Goal: Communication & Community: Ask a question

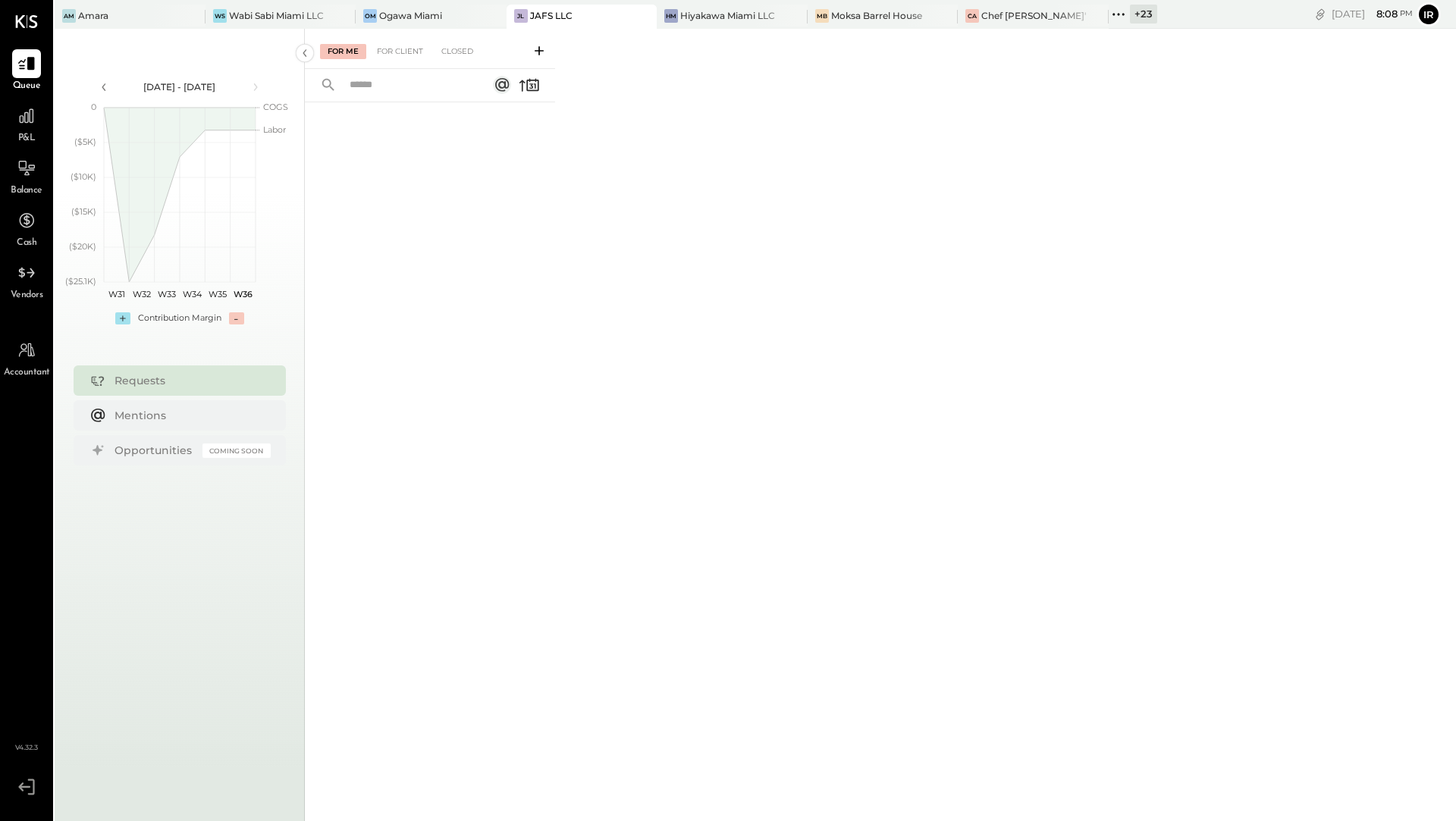
click at [407, 84] on input "text" at bounding box center [409, 85] width 137 height 25
click at [413, 52] on div "For Client" at bounding box center [399, 51] width 61 height 15
click at [502, 87] on rect at bounding box center [501, 85] width 18 height 18
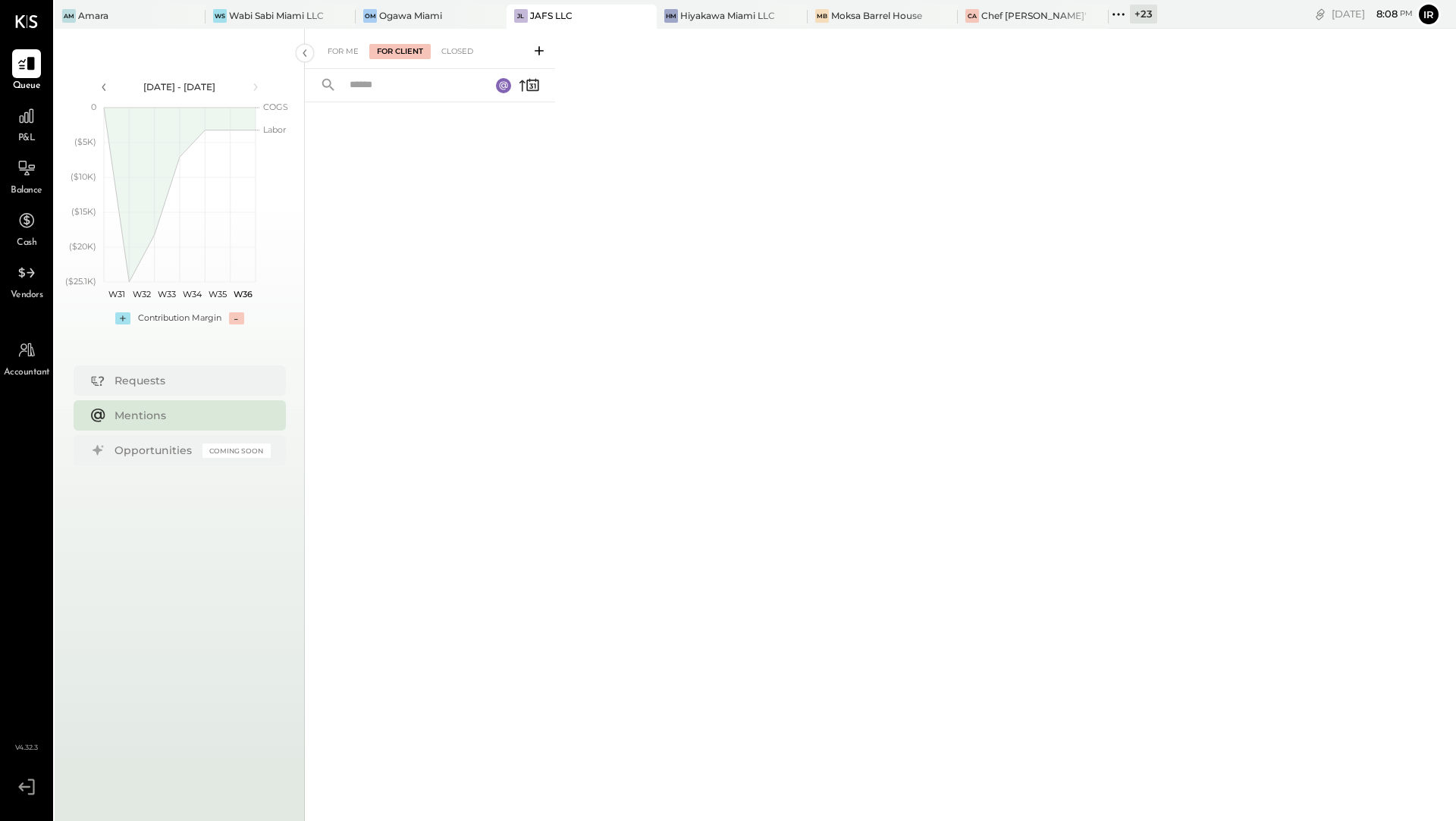
click at [461, 94] on input "text" at bounding box center [410, 85] width 140 height 25
type input "******"
click at [456, 50] on div "Closed" at bounding box center [456, 51] width 47 height 15
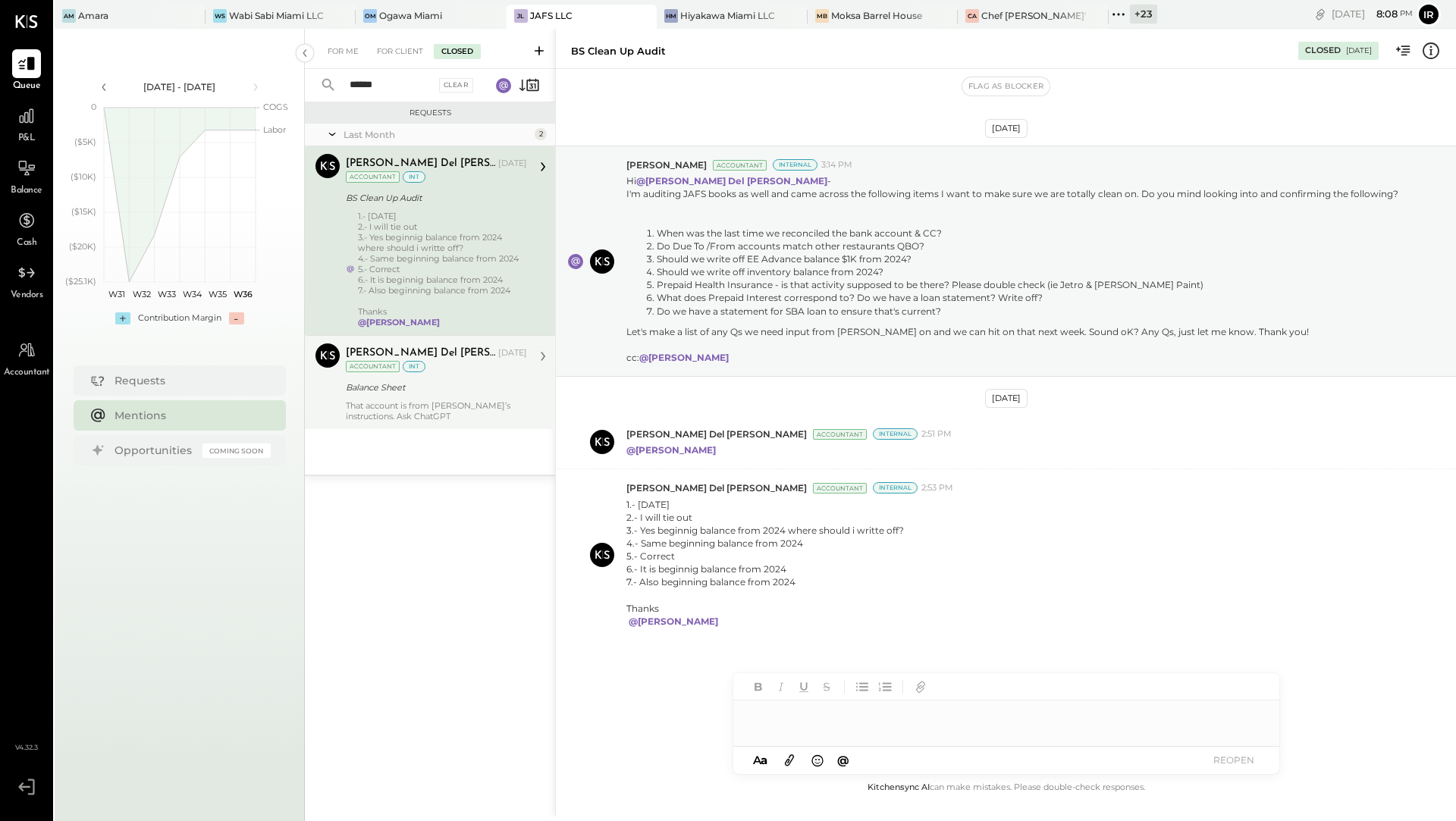
click at [432, 390] on div "Balance Sheet" at bounding box center [434, 388] width 176 height 15
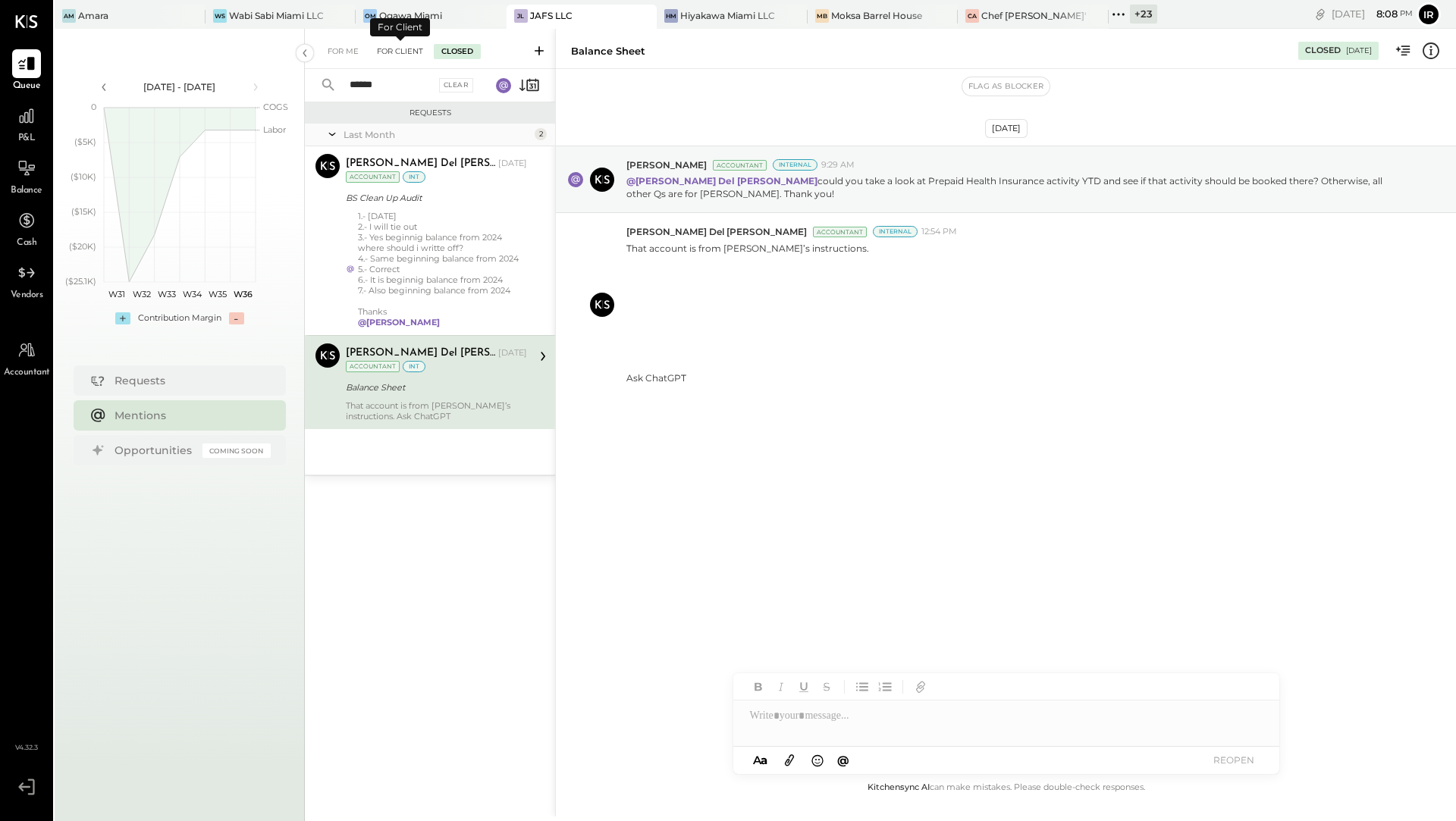
click at [402, 50] on div "For Client" at bounding box center [399, 51] width 61 height 15
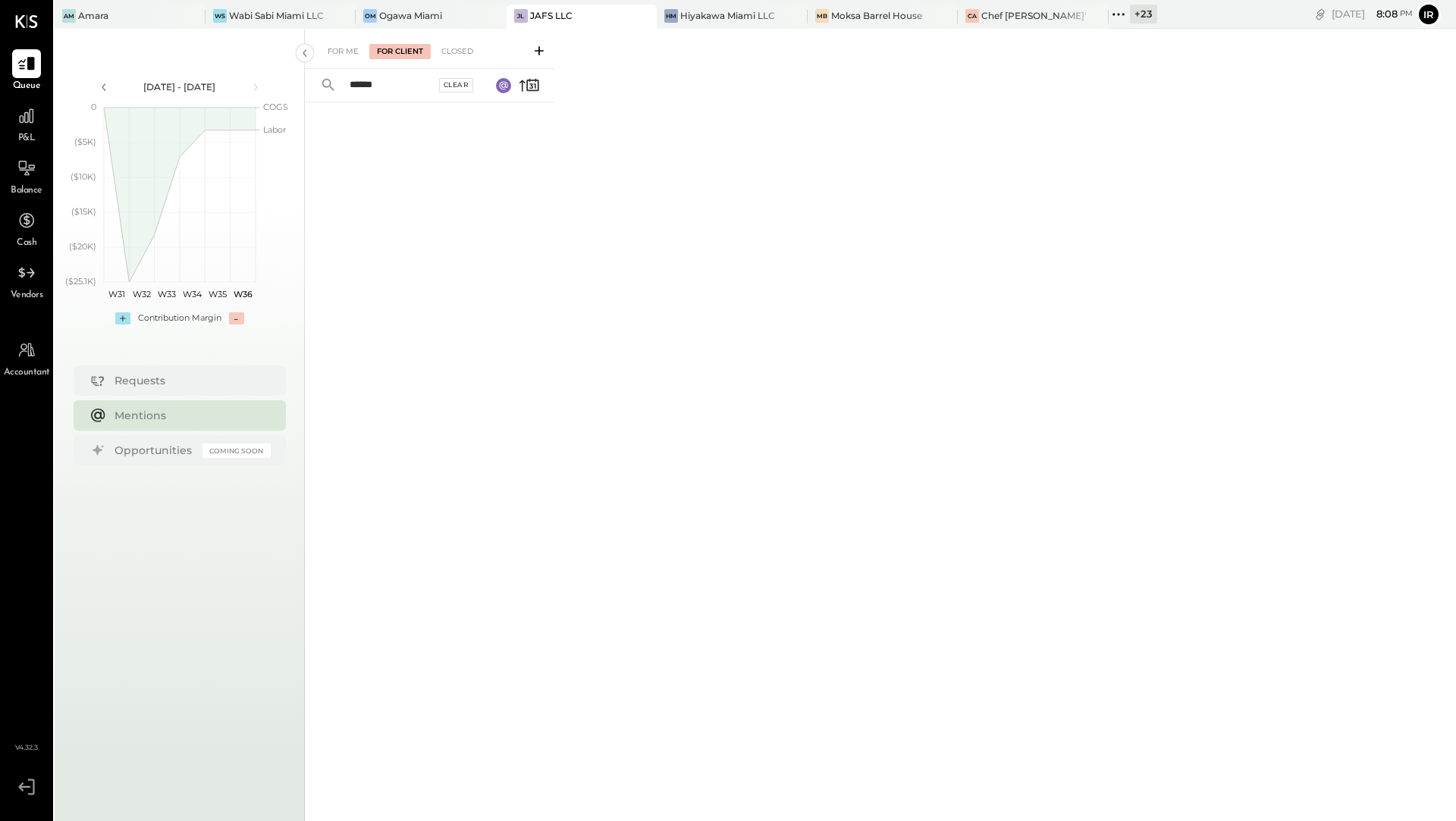
click at [455, 85] on div "Clear" at bounding box center [456, 85] width 35 height 14
click at [350, 54] on div "For Me" at bounding box center [343, 51] width 47 height 15
click at [438, 51] on div "Closed" at bounding box center [456, 51] width 47 height 15
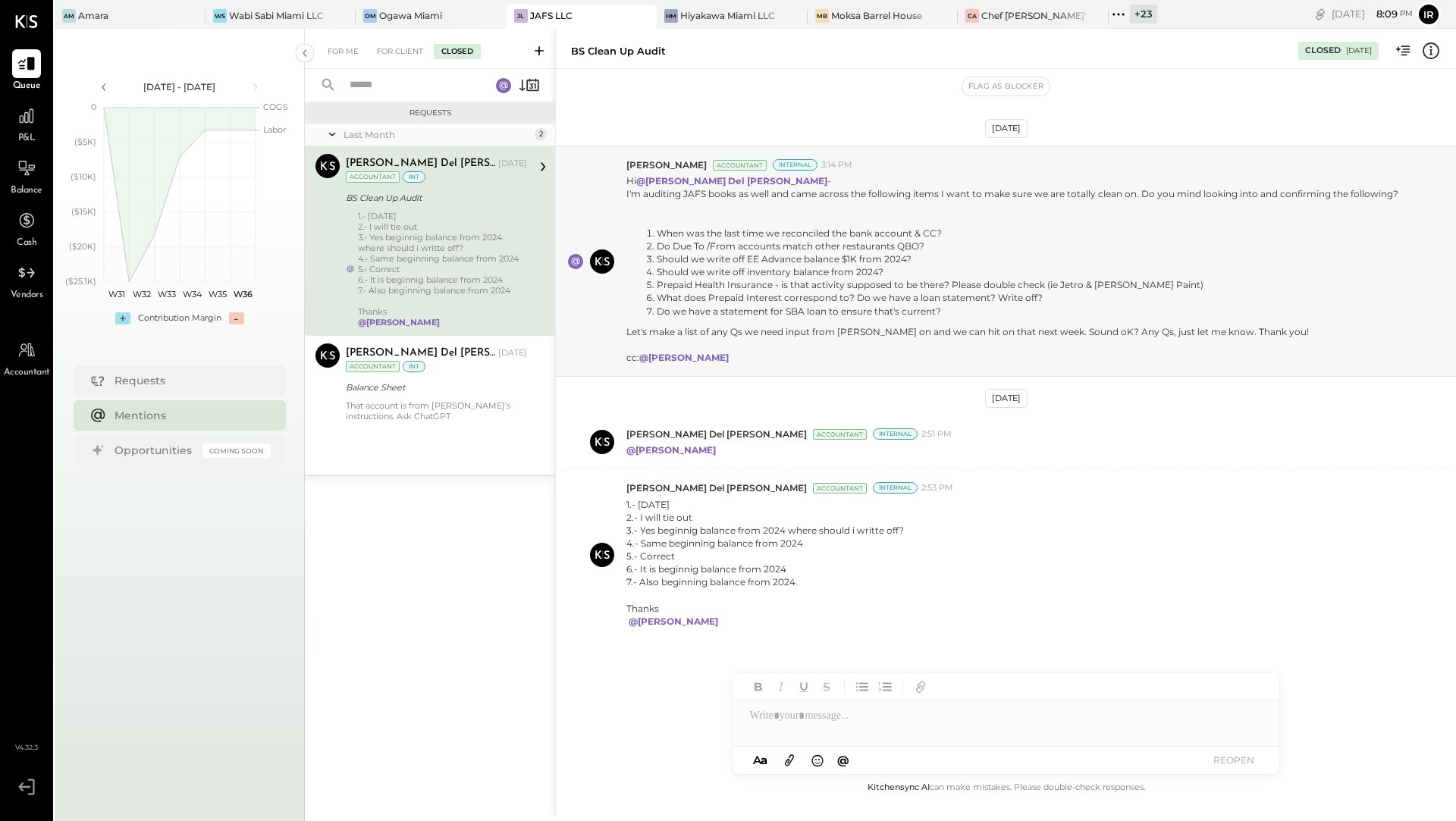
click at [502, 136] on div "Last Month" at bounding box center [436, 134] width 188 height 13
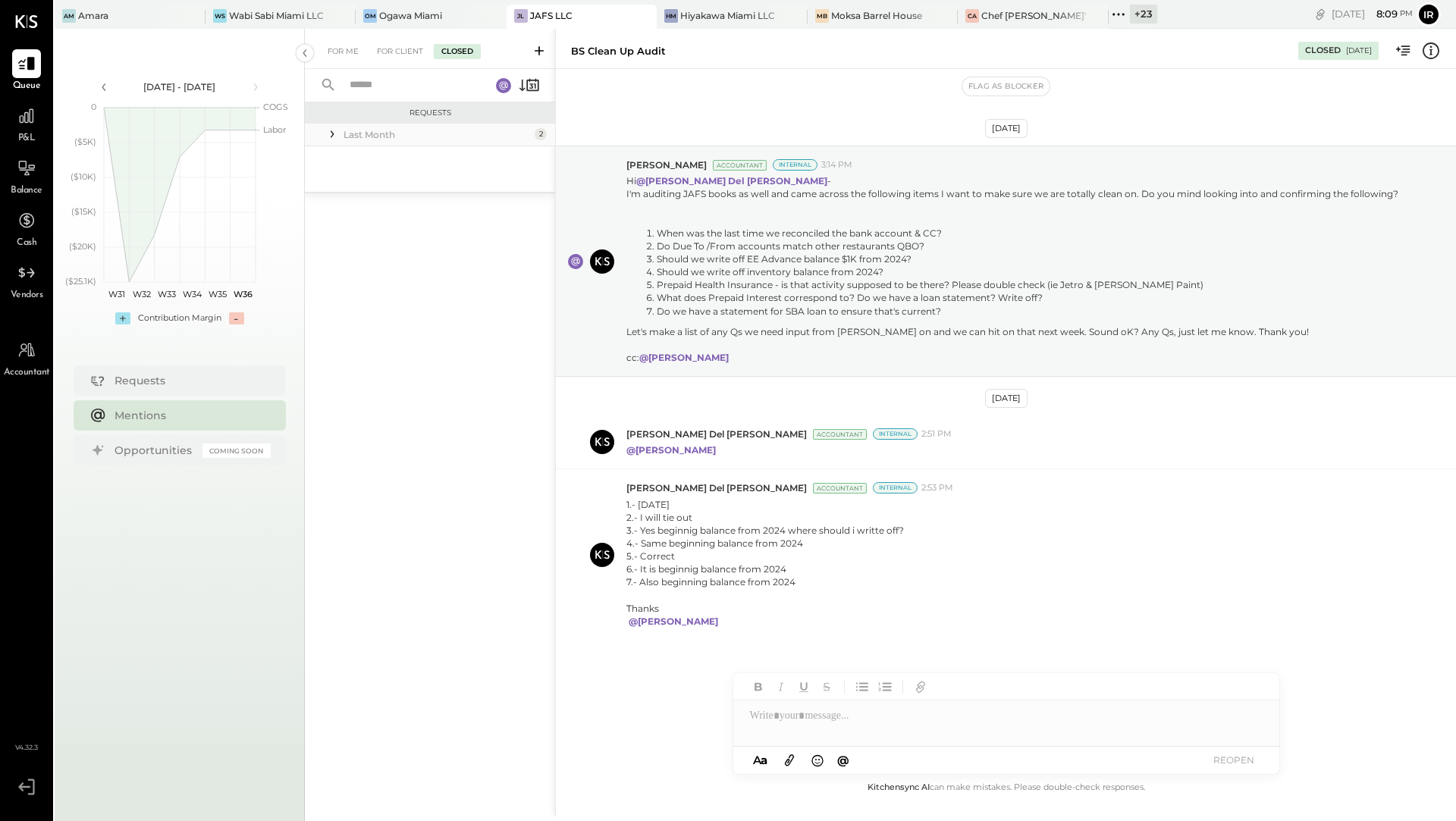
click at [494, 133] on div "Last Month" at bounding box center [436, 134] width 188 height 13
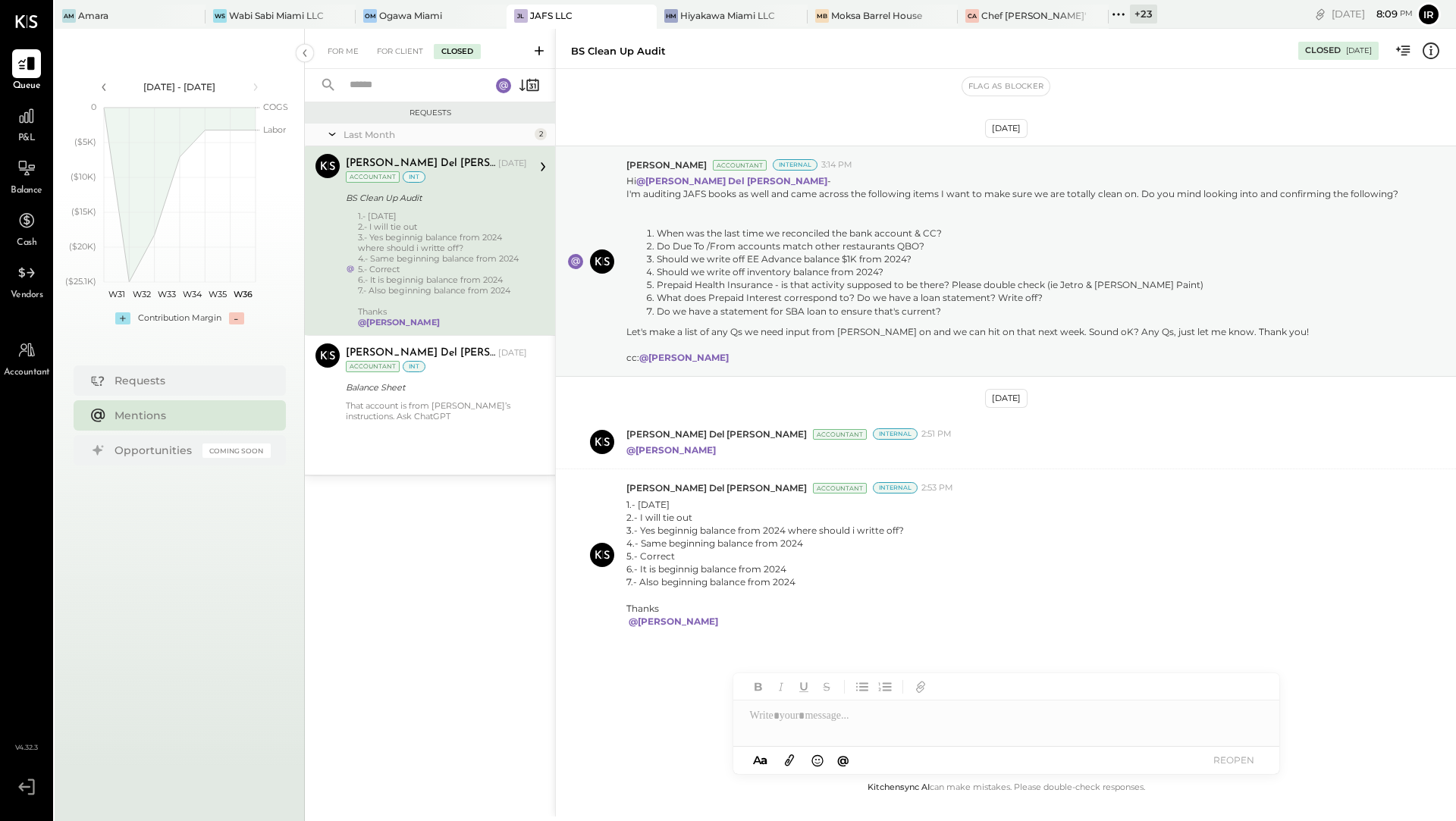
click at [541, 137] on div "2" at bounding box center [540, 133] width 12 height 12
click at [523, 84] on icon at bounding box center [529, 85] width 21 height 21
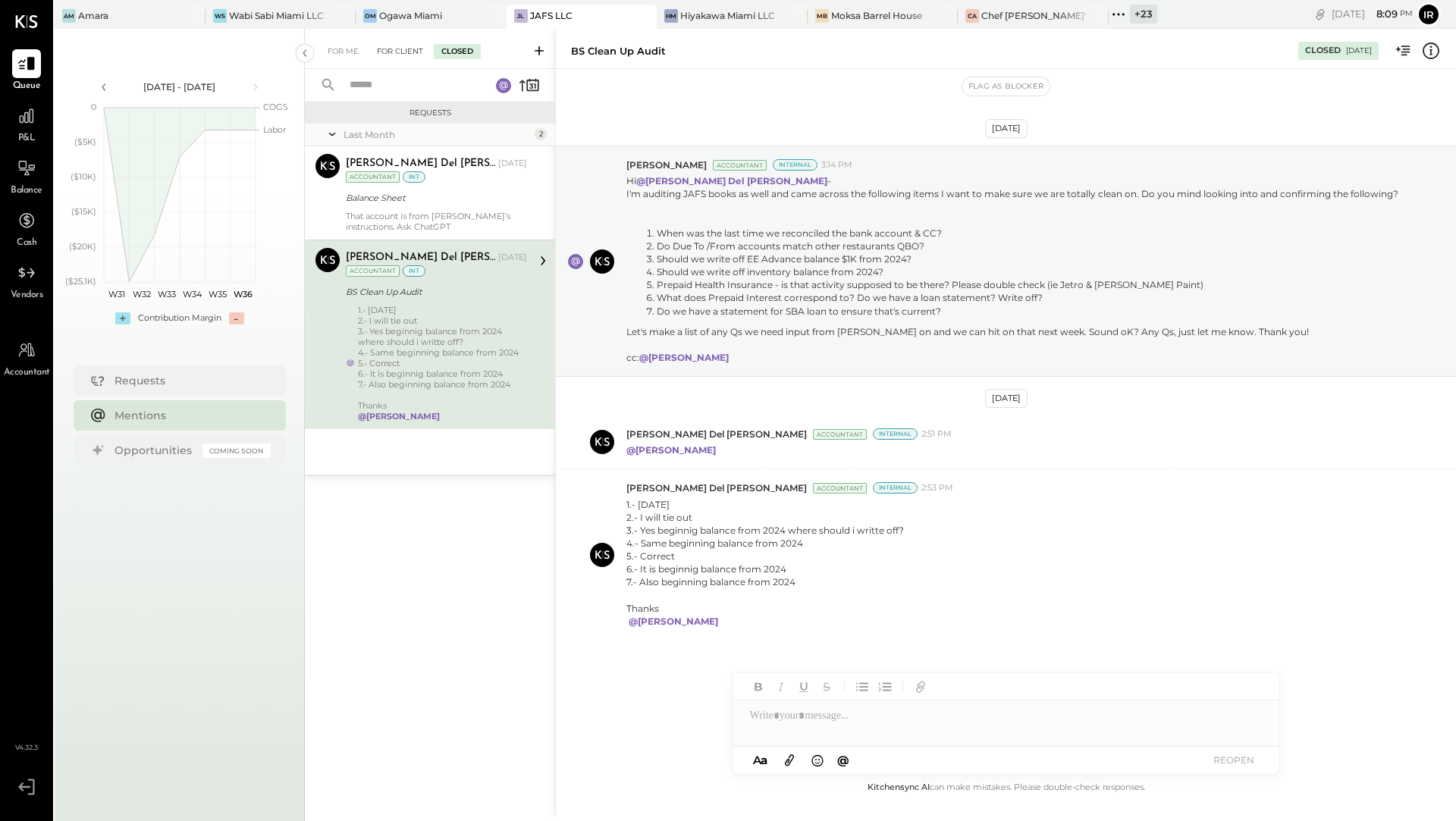
click at [396, 53] on div "For Client" at bounding box center [399, 51] width 61 height 15
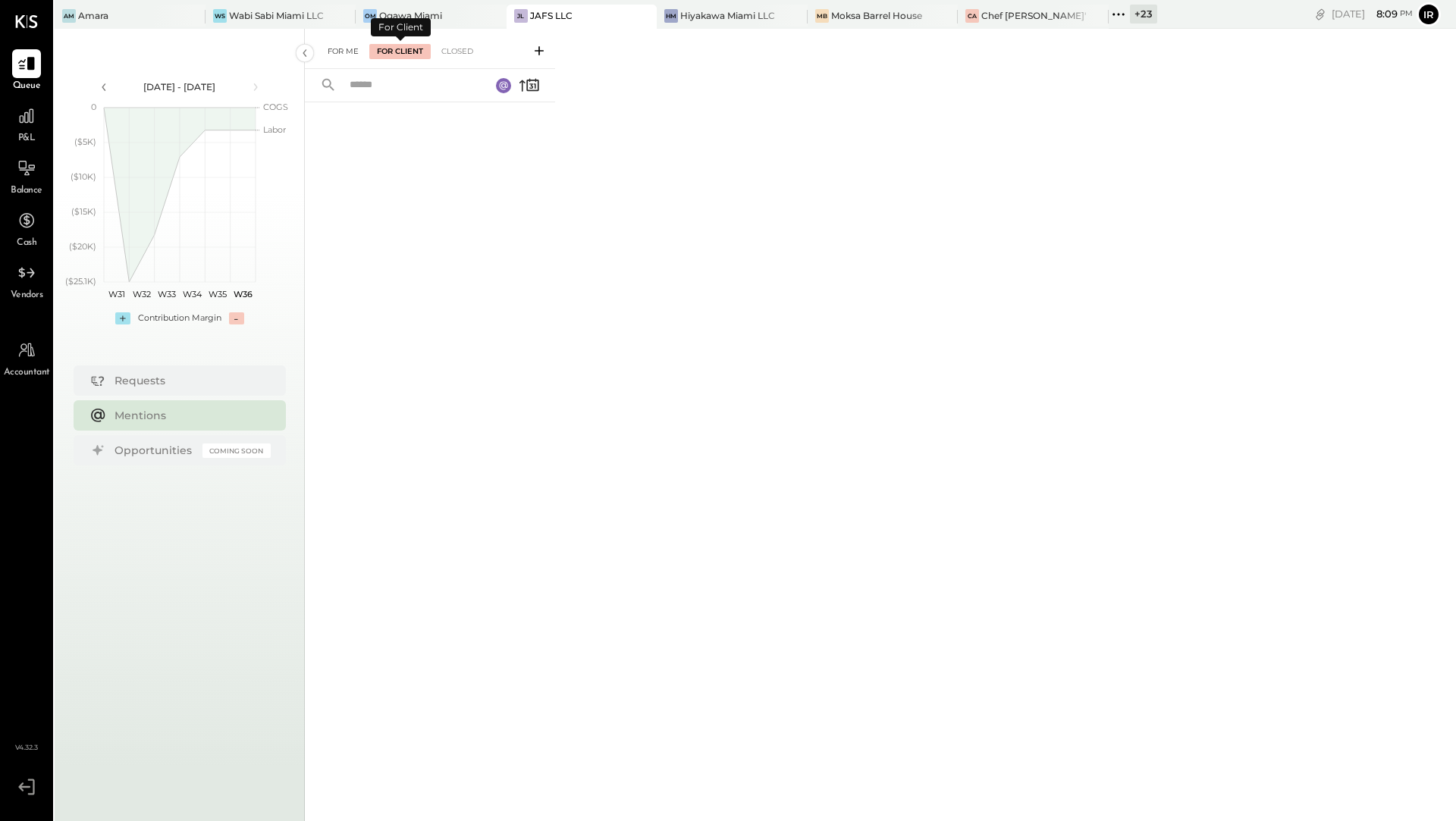
click at [347, 47] on div "For Me" at bounding box center [343, 51] width 47 height 15
click at [459, 55] on div "Closed" at bounding box center [456, 51] width 47 height 15
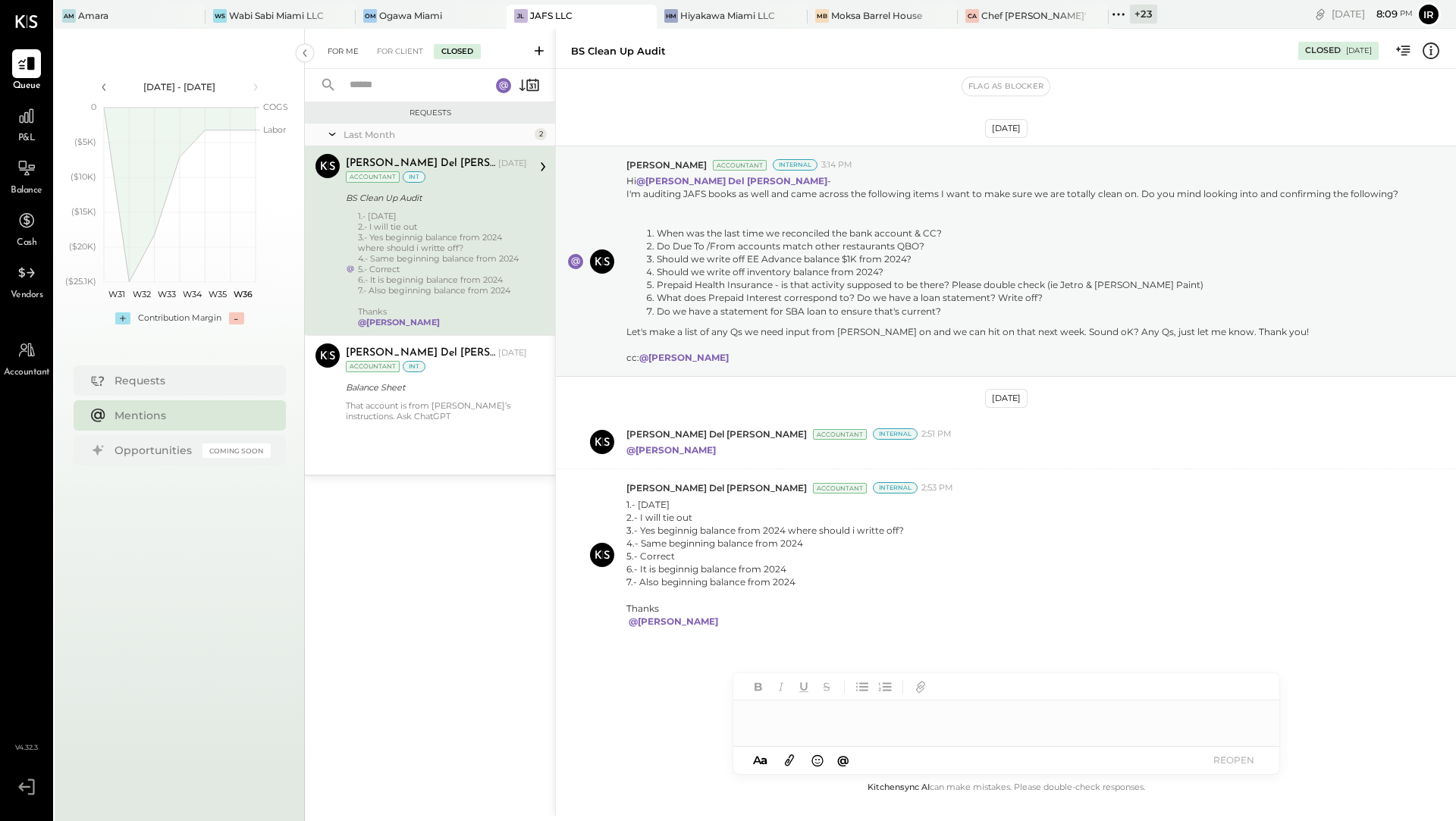
click at [329, 52] on div "For Me" at bounding box center [343, 51] width 47 height 15
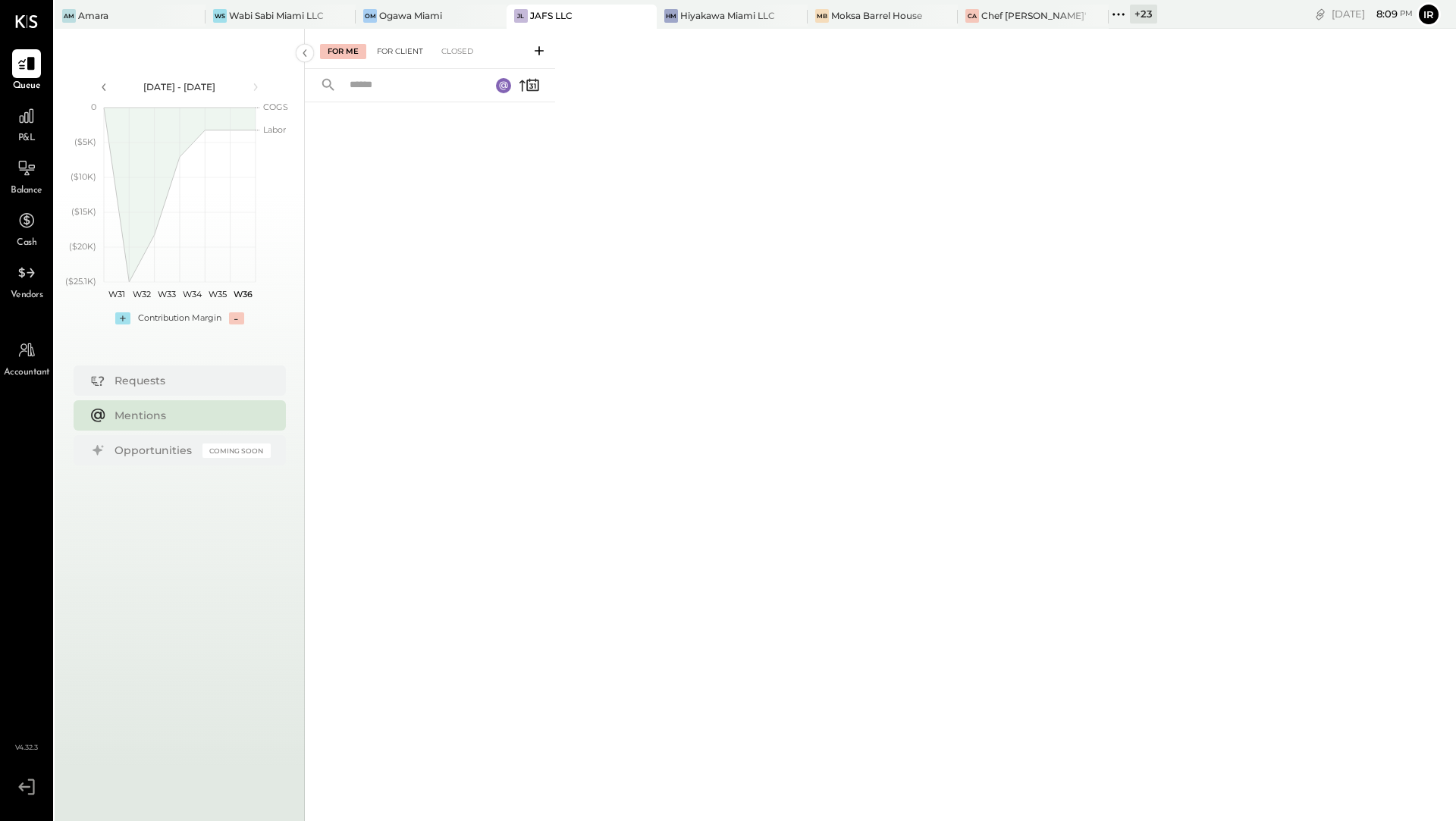
click at [392, 52] on div "For Client" at bounding box center [399, 51] width 61 height 15
click at [384, 90] on input "text" at bounding box center [410, 85] width 140 height 25
click at [503, 84] on rect at bounding box center [503, 86] width 15 height 15
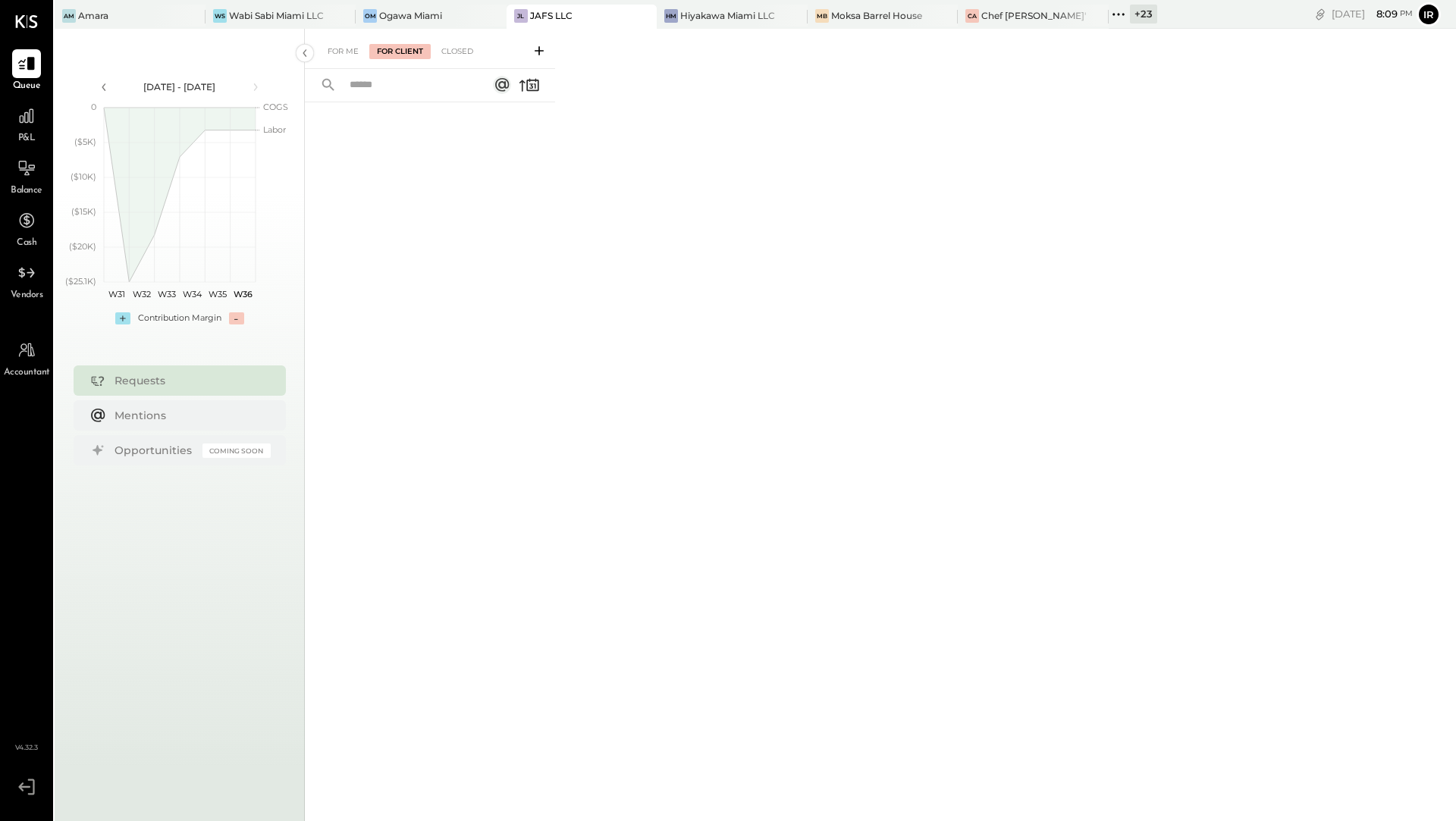
click at [454, 88] on input "text" at bounding box center [409, 85] width 137 height 25
click at [503, 82] on icon at bounding box center [502, 85] width 13 height 13
click at [423, 81] on input "******" at bounding box center [387, 85] width 94 height 25
type input "*"
click at [445, 17] on div "[PERSON_NAME] Miami" at bounding box center [419, 16] width 128 height 13
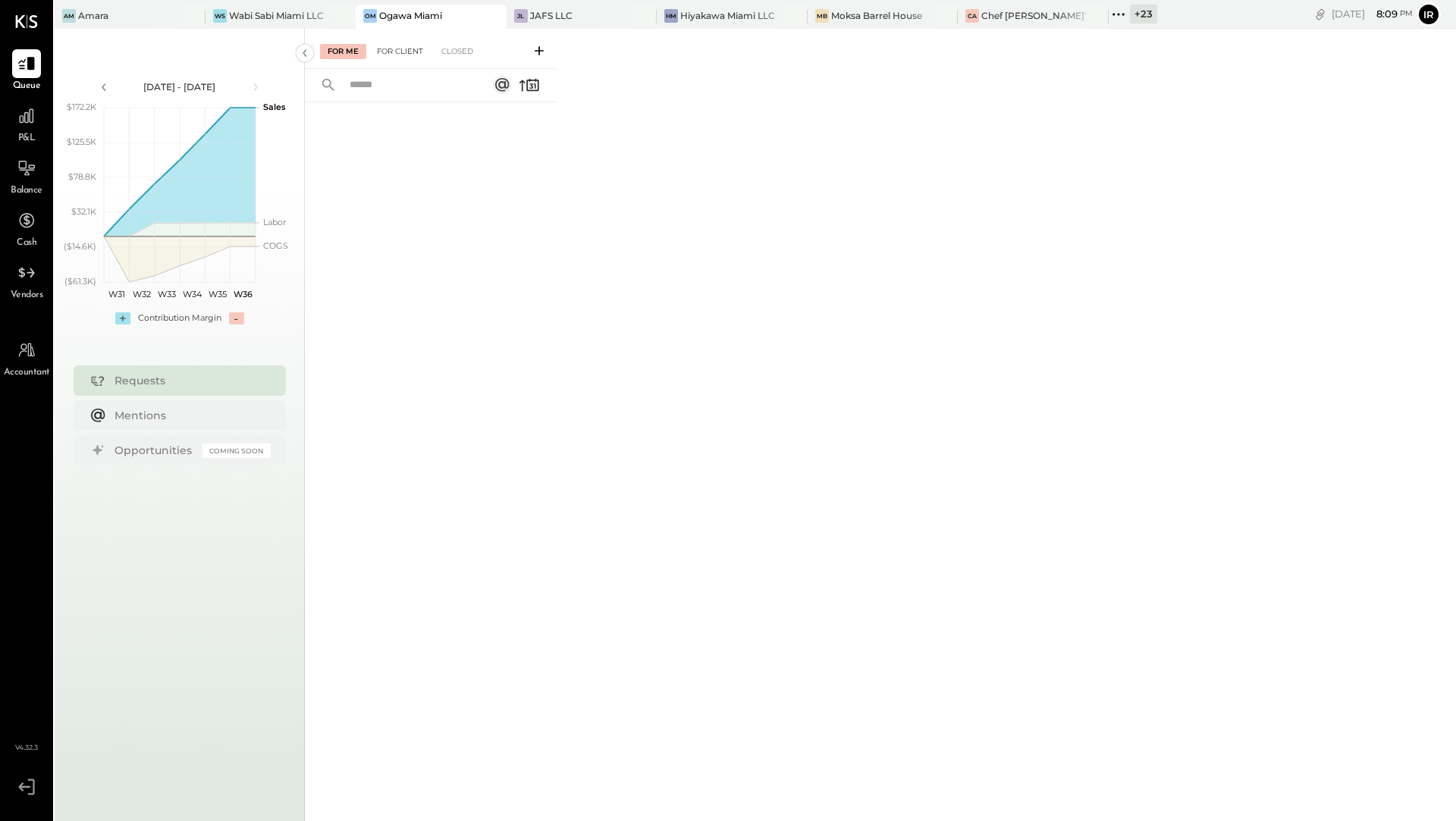
click at [395, 56] on div "For Client" at bounding box center [399, 51] width 61 height 15
click at [440, 54] on div "Closed" at bounding box center [456, 51] width 47 height 15
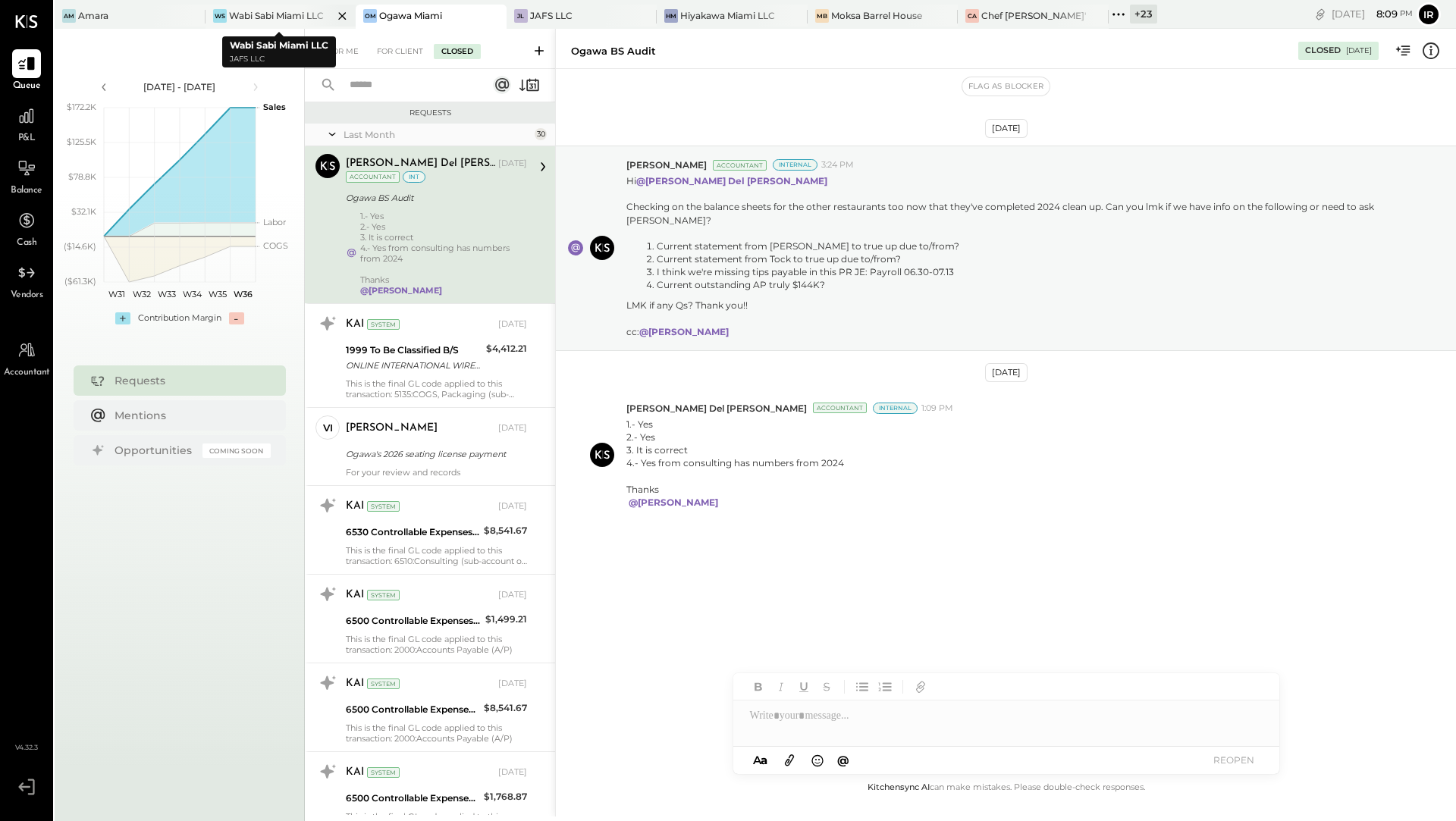
click at [284, 16] on div "Wabi Sabi Miami LLC" at bounding box center [275, 16] width 94 height 13
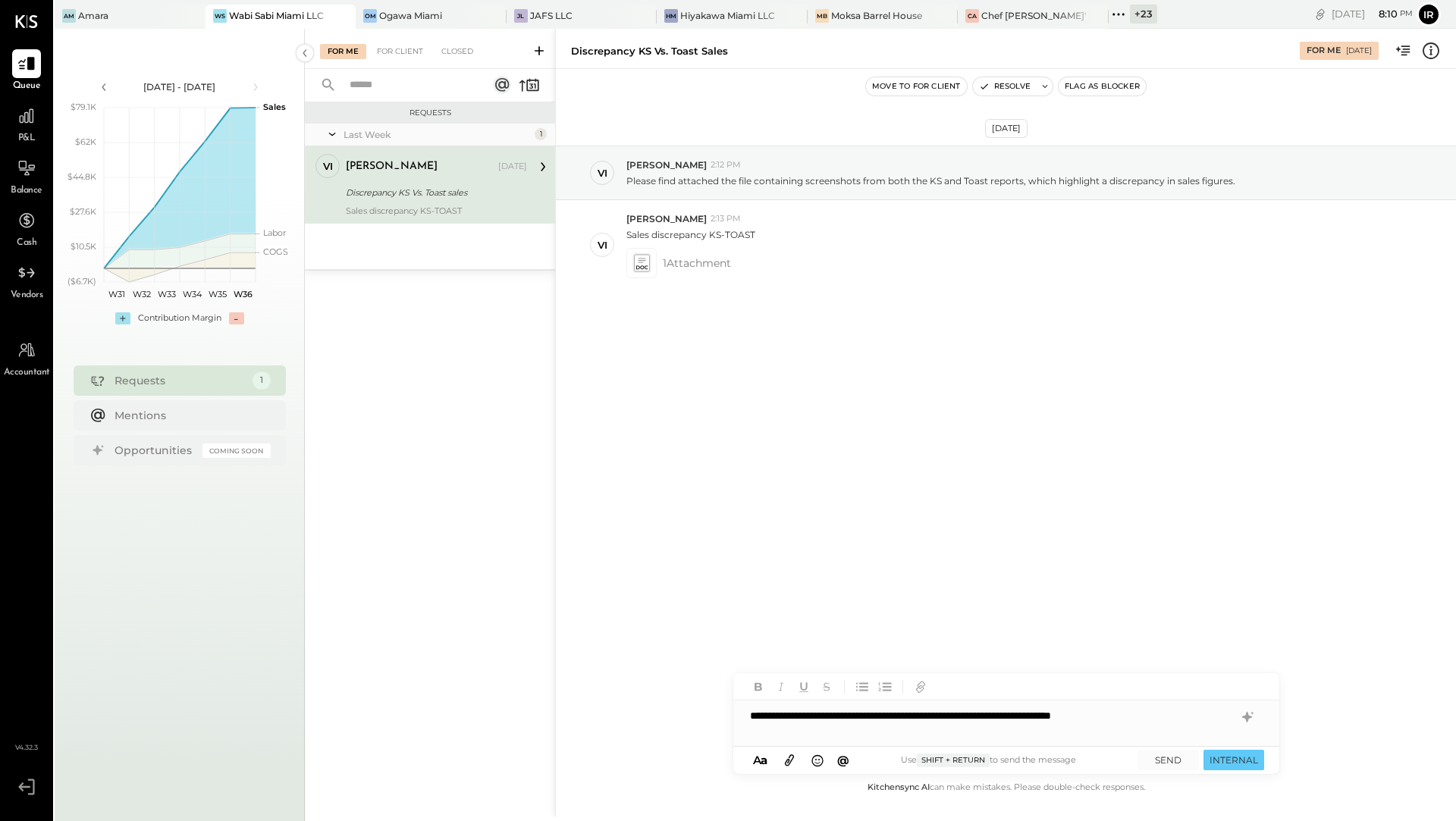
click at [1068, 721] on div "**********" at bounding box center [1005, 715] width 546 height 30
click at [1183, 714] on div "**********" at bounding box center [1005, 715] width 546 height 30
click at [1172, 754] on button "SEND" at bounding box center [1168, 759] width 61 height 20
